Goal: Information Seeking & Learning: Learn about a topic

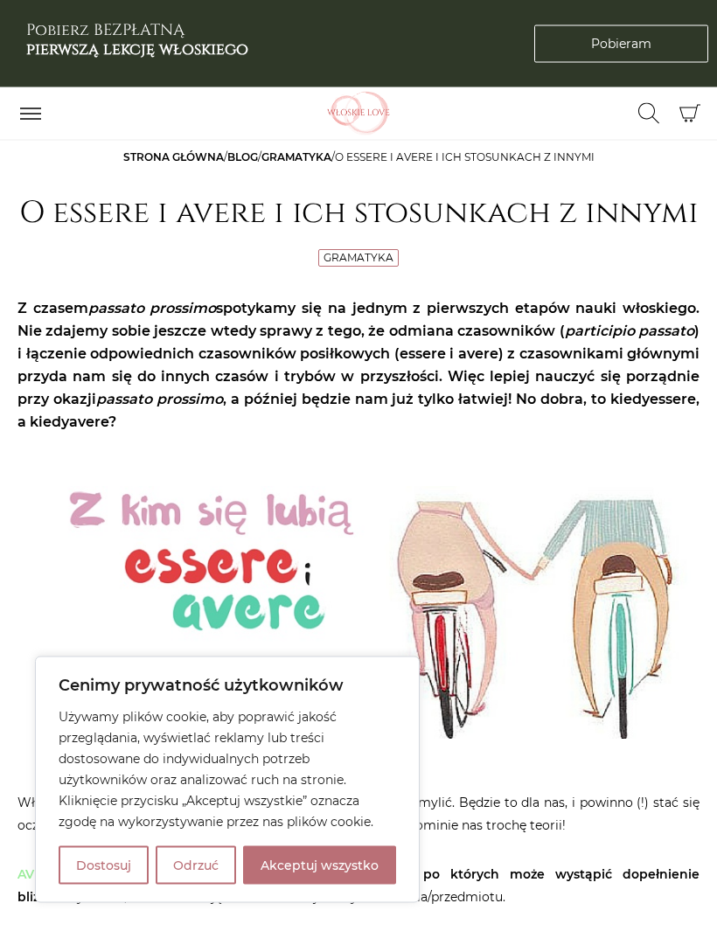
scroll to position [10, 0]
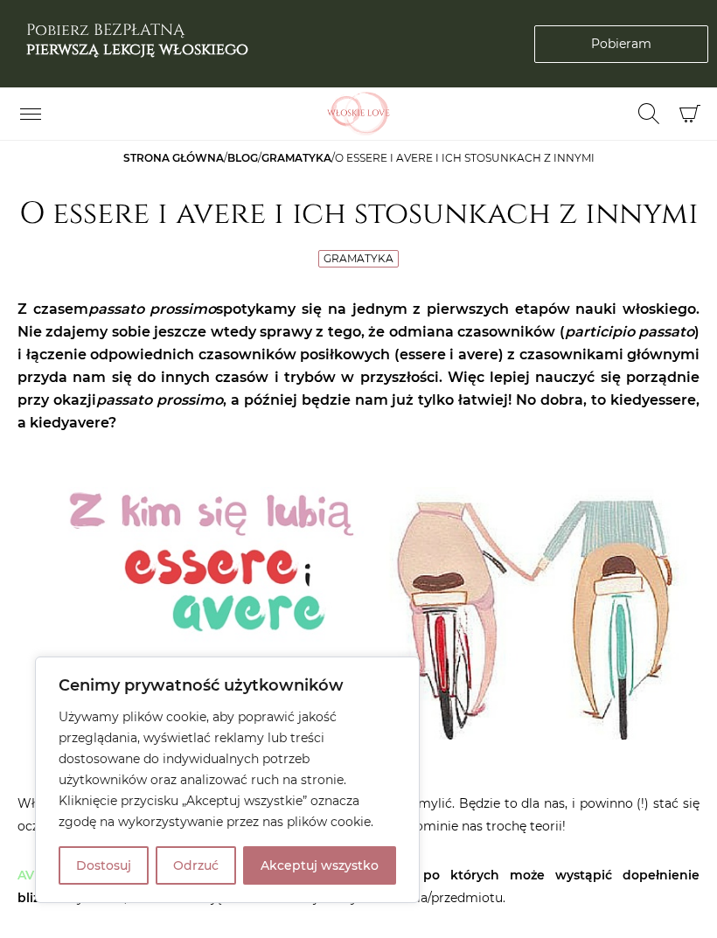
click at [315, 884] on button "Akceptuj wszystko" at bounding box center [319, 865] width 153 height 38
checkbox input "true"
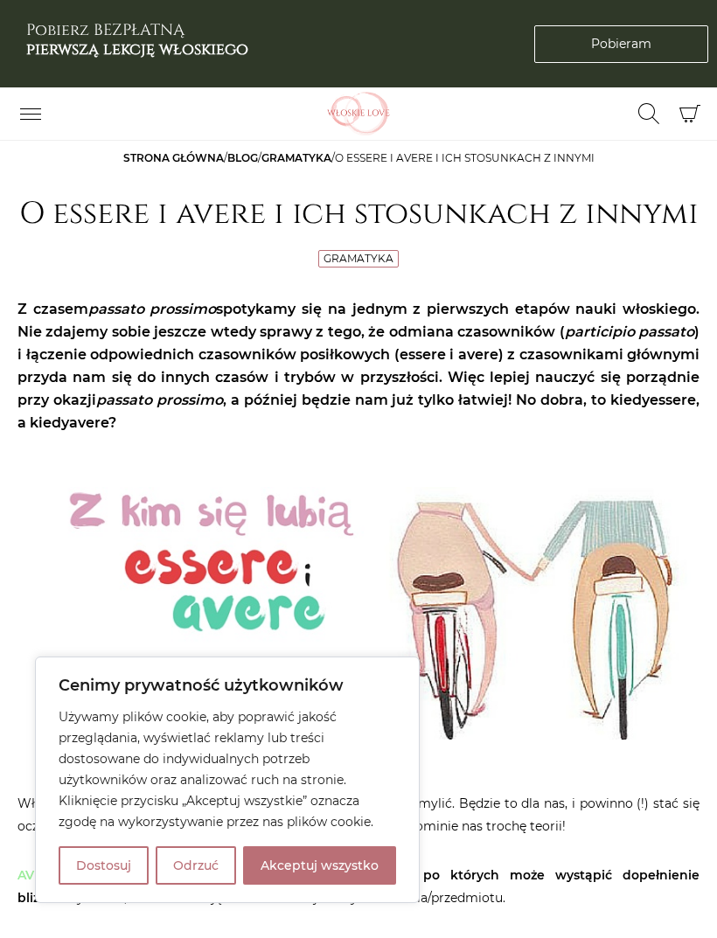
checkbox input "true"
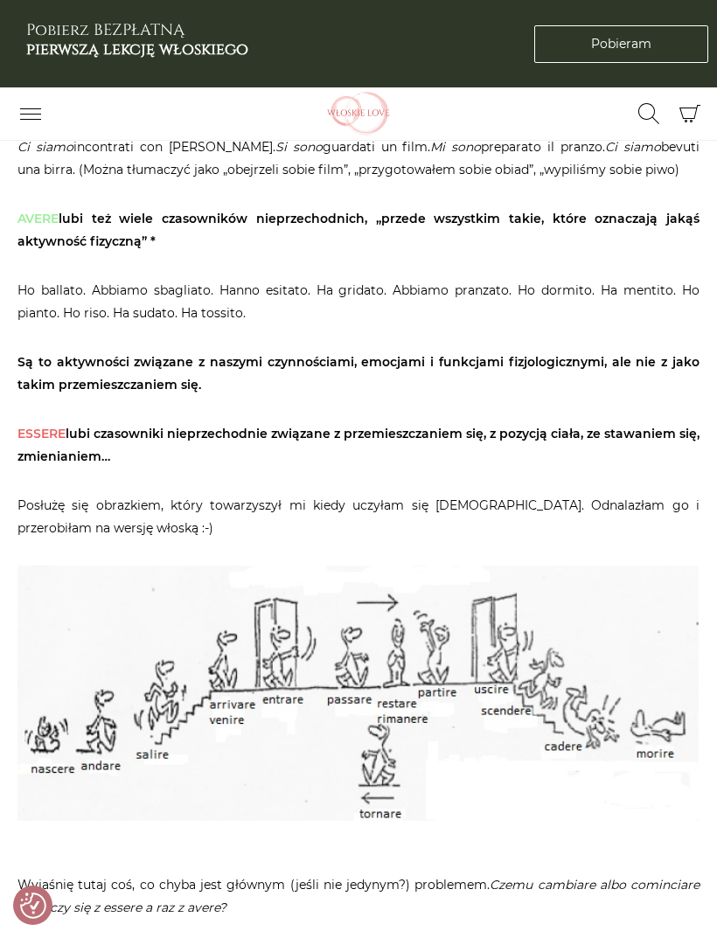
scroll to position [953, 0]
click at [566, 280] on p "Ho ballato. Abbiamo sbagliato. Hanno esitato. Ha gridato. Abbiamo pranzato. Ho …" at bounding box center [358, 302] width 682 height 45
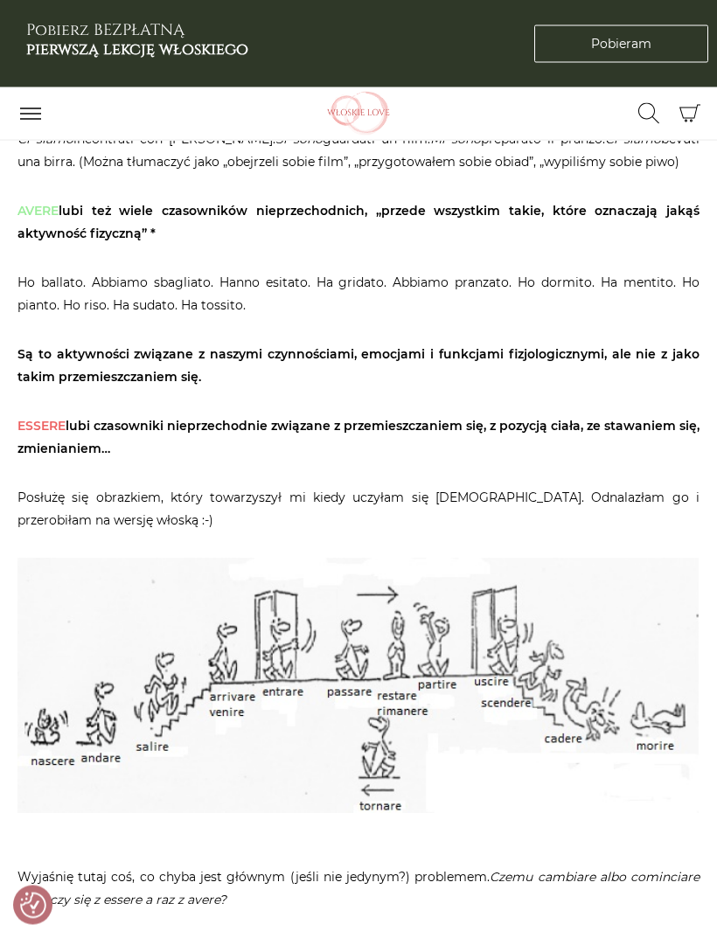
scroll to position [961, 0]
click at [29, 272] on p "Ho ballato. Abbiamo sbagliato. Hanno esitato. Ha gridato. Abbiamo pranzato. Ho …" at bounding box center [358, 294] width 682 height 45
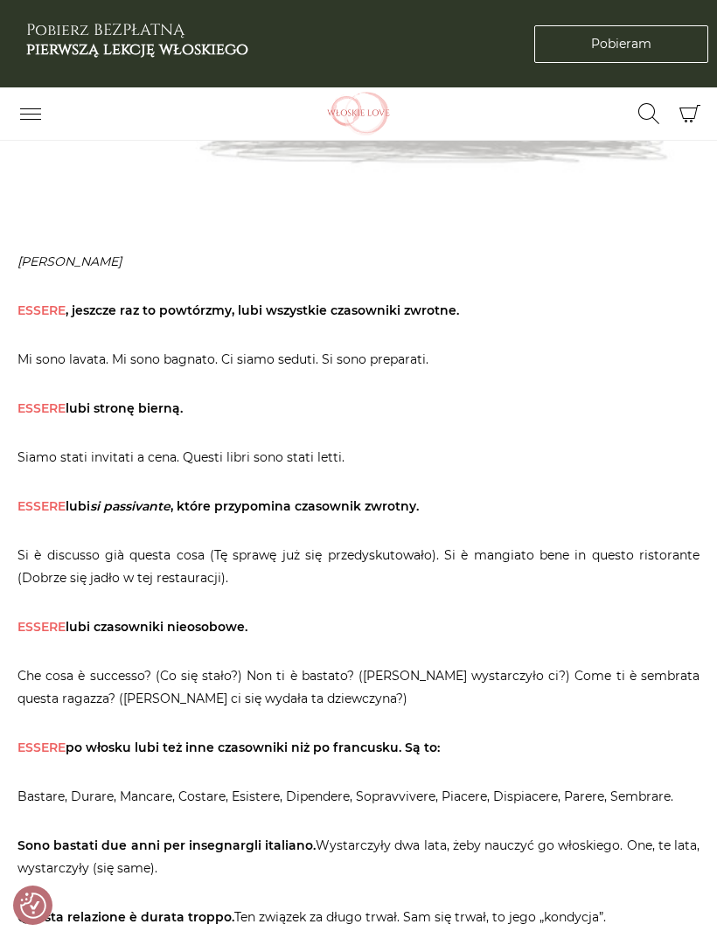
scroll to position [2773, 0]
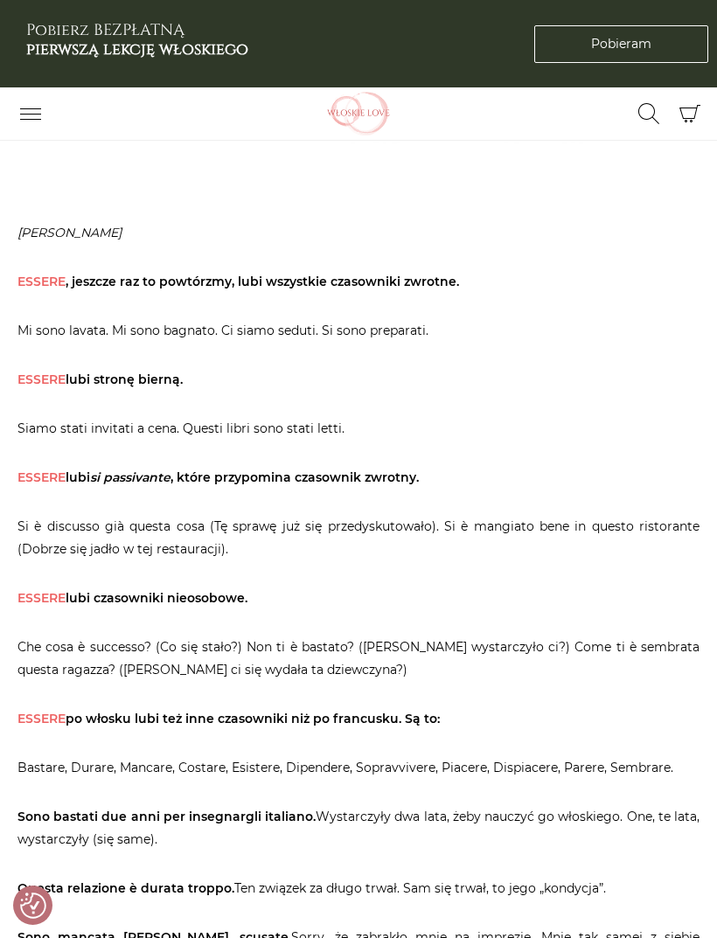
click at [234, 319] on p "Mi sono lavata. Mi sono bagnato. Ci siamo seduti. Si sono preparati." at bounding box center [358, 330] width 682 height 23
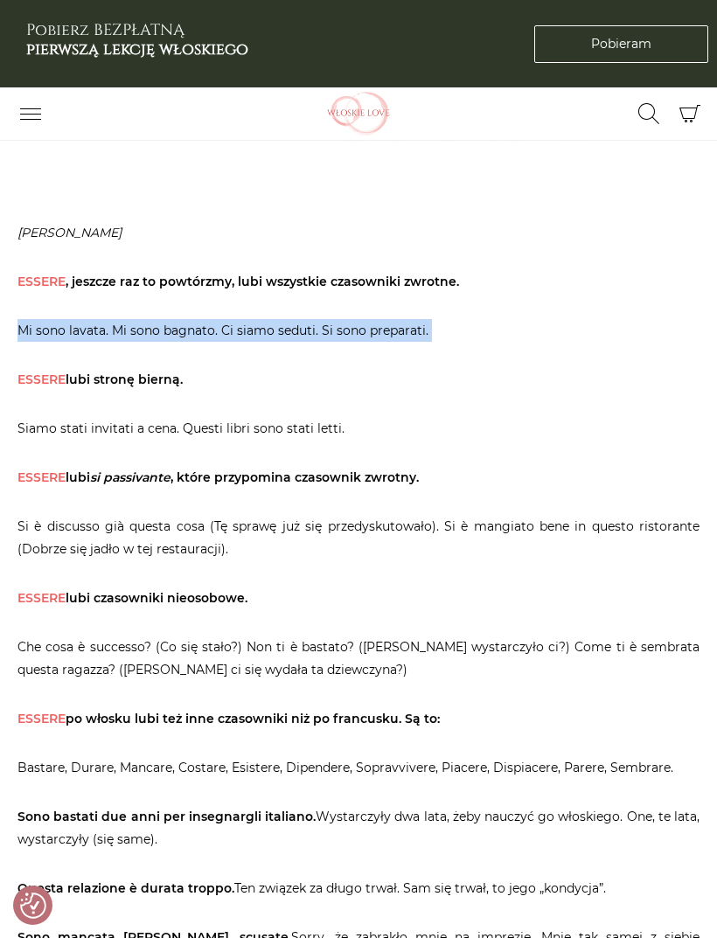
copy article "Mi sono lavata. Mi sono bagnato. Ci siamo seduti. Si sono preparati."
click at [470, 417] on p "Siamo stati invitati a cena. Questi libri sono stati letti." at bounding box center [358, 428] width 682 height 23
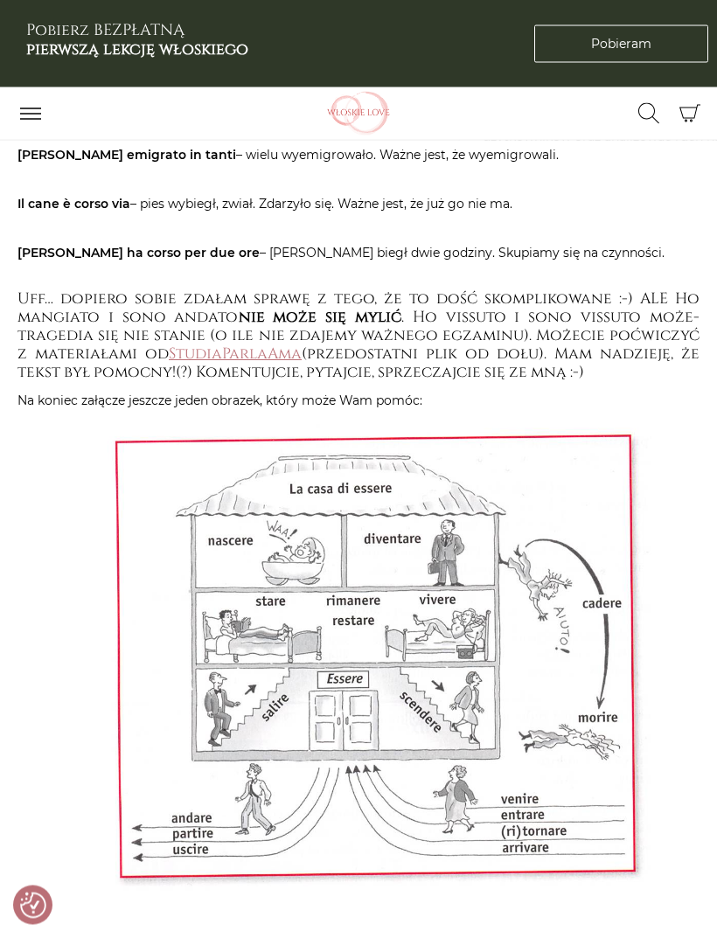
scroll to position [5233, 0]
click at [637, 389] on p "Na koniec załącze jeszcze jeden obrazek, który może Wam pomóc:" at bounding box center [358, 669] width 682 height 561
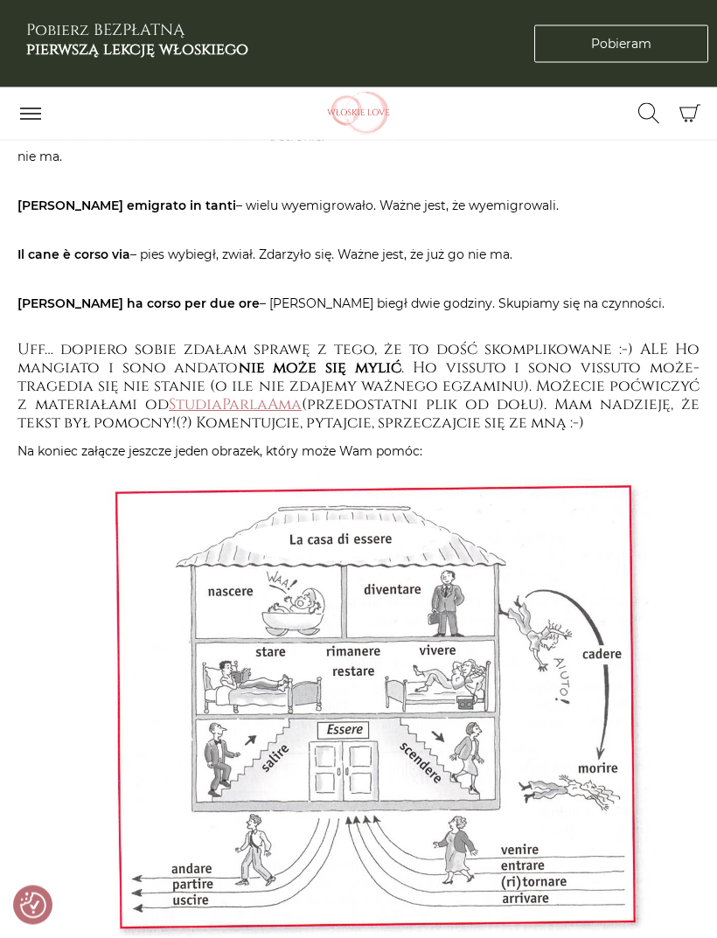
scroll to position [5178, 0]
